Goal: Find contact information: Obtain details needed to contact an individual or organization

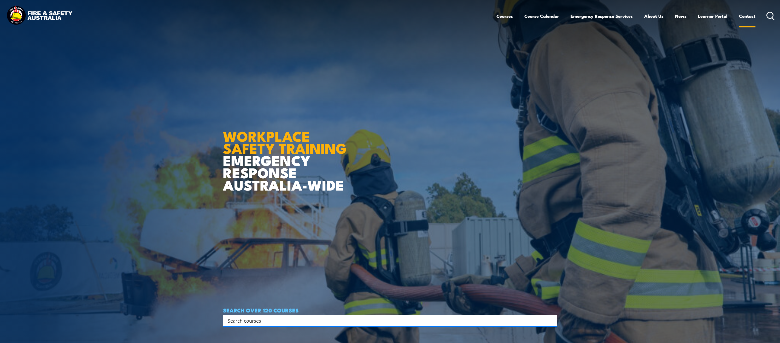
click at [745, 18] on link "Contact" at bounding box center [747, 16] width 16 height 14
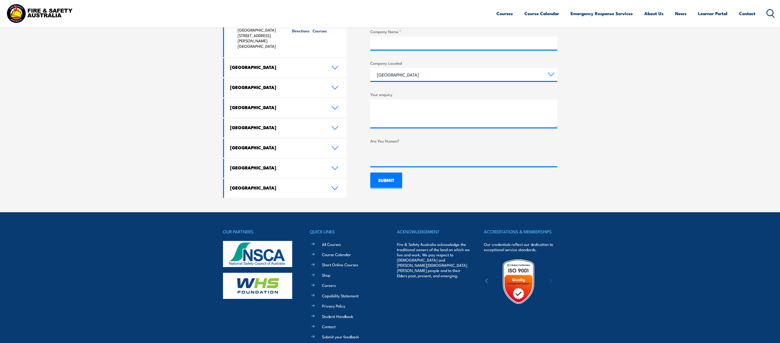
scroll to position [311, 0]
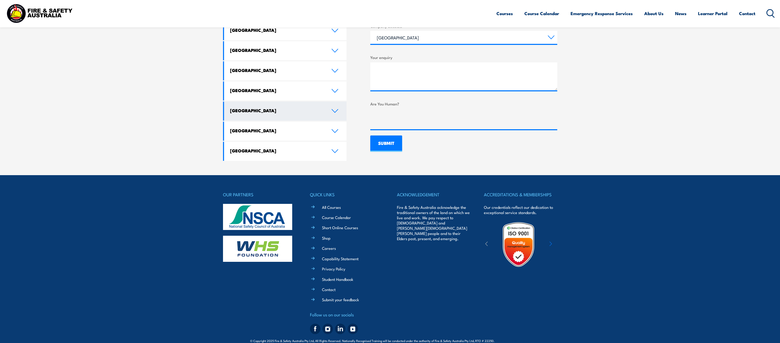
click at [258, 108] on h4 "[GEOGRAPHIC_DATA]" at bounding box center [276, 111] width 93 height 6
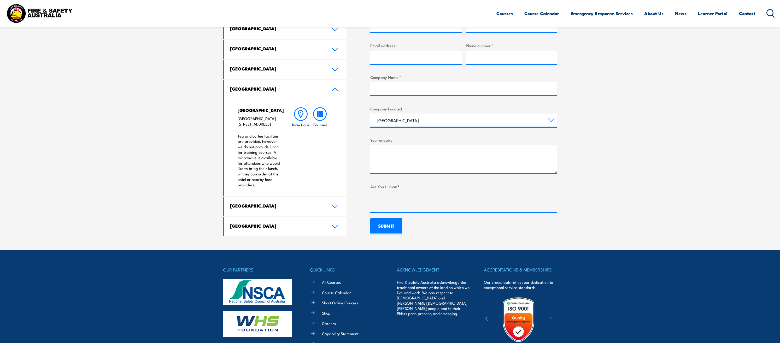
scroll to position [124, 0]
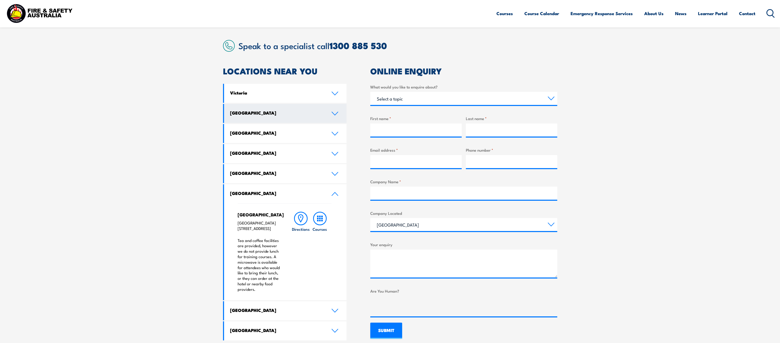
click at [266, 114] on h4 "[GEOGRAPHIC_DATA]" at bounding box center [276, 113] width 93 height 6
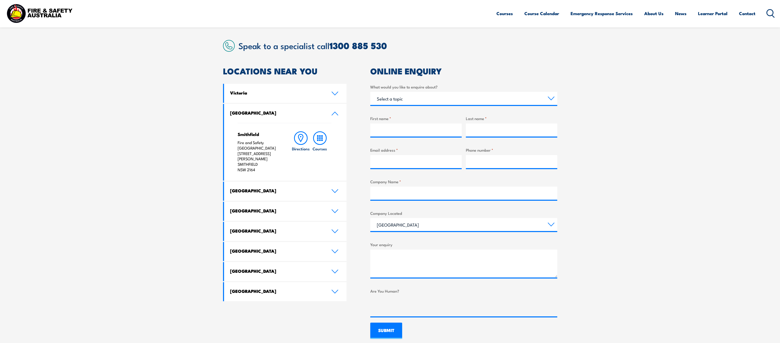
click at [266, 114] on h4 "[GEOGRAPHIC_DATA]" at bounding box center [276, 113] width 93 height 6
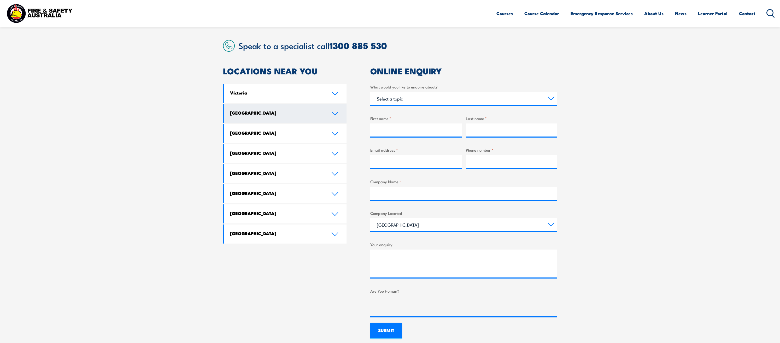
click at [266, 114] on h4 "[GEOGRAPHIC_DATA]" at bounding box center [276, 113] width 93 height 6
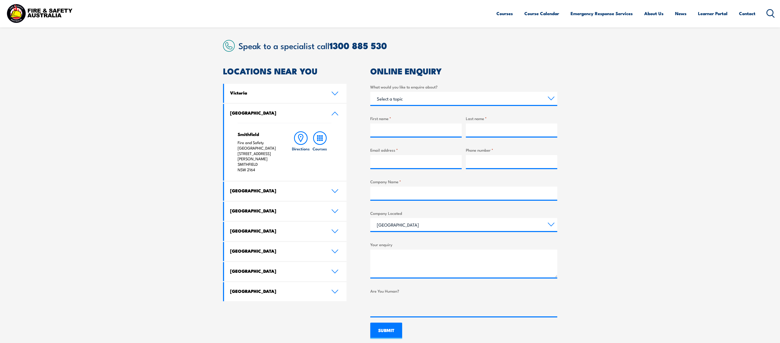
click at [266, 114] on h4 "[GEOGRAPHIC_DATA]" at bounding box center [276, 113] width 93 height 6
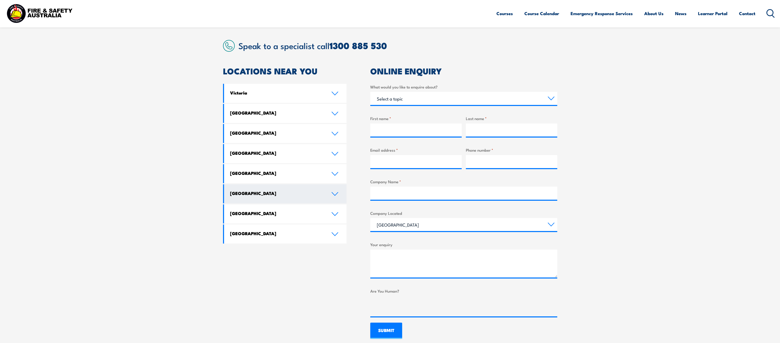
click at [239, 199] on link "[GEOGRAPHIC_DATA]" at bounding box center [285, 193] width 123 height 19
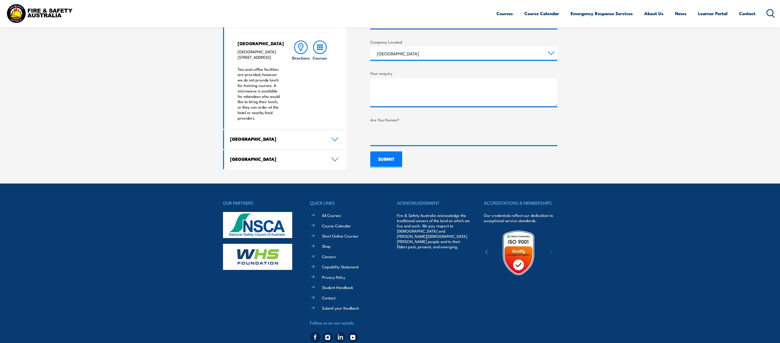
scroll to position [323, 0]
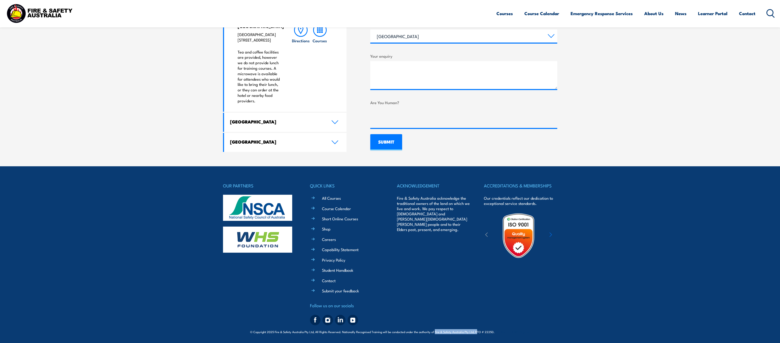
drag, startPoint x: 435, startPoint y: 331, endPoint x: 477, endPoint y: 331, distance: 42.0
click at [477, 331] on span "© Copyright 2025 Fire & Safety Australia Pty Ltd, All Rights Reserved. National…" at bounding box center [390, 331] width 280 height 5
drag, startPoint x: 477, startPoint y: 331, endPoint x: 535, endPoint y: 331, distance: 58.2
click at [535, 331] on div "© Copyright 2025 Fire & Safety Australia Pty Ltd, All Rights Reserved. National…" at bounding box center [390, 331] width 334 height 8
